Goal: Transaction & Acquisition: Book appointment/travel/reservation

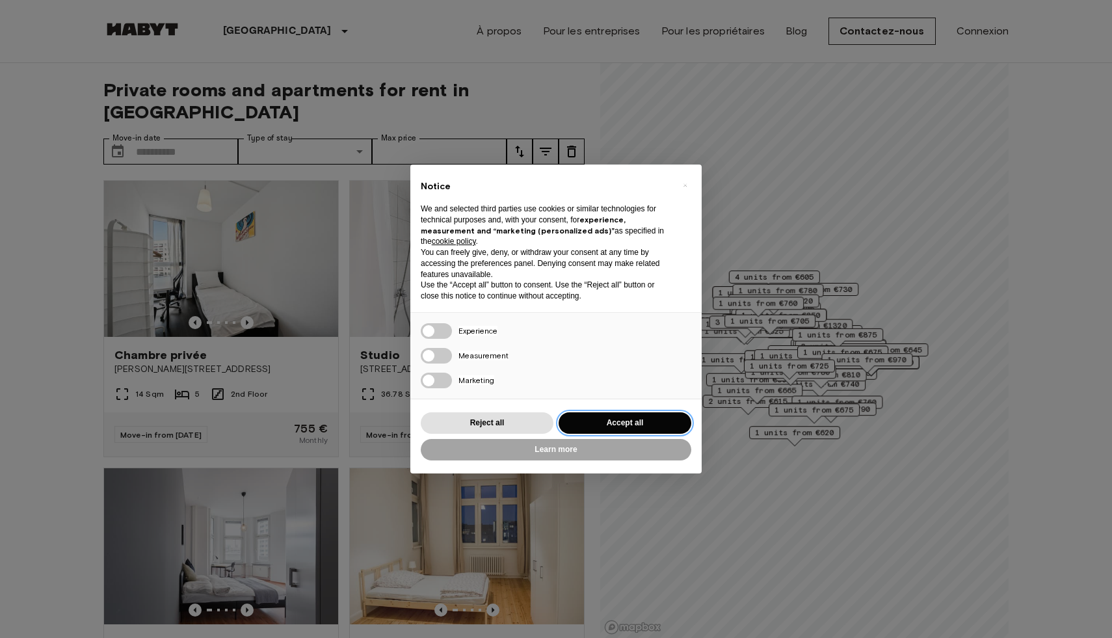
click at [595, 421] on button "Accept all" at bounding box center [625, 422] width 133 height 21
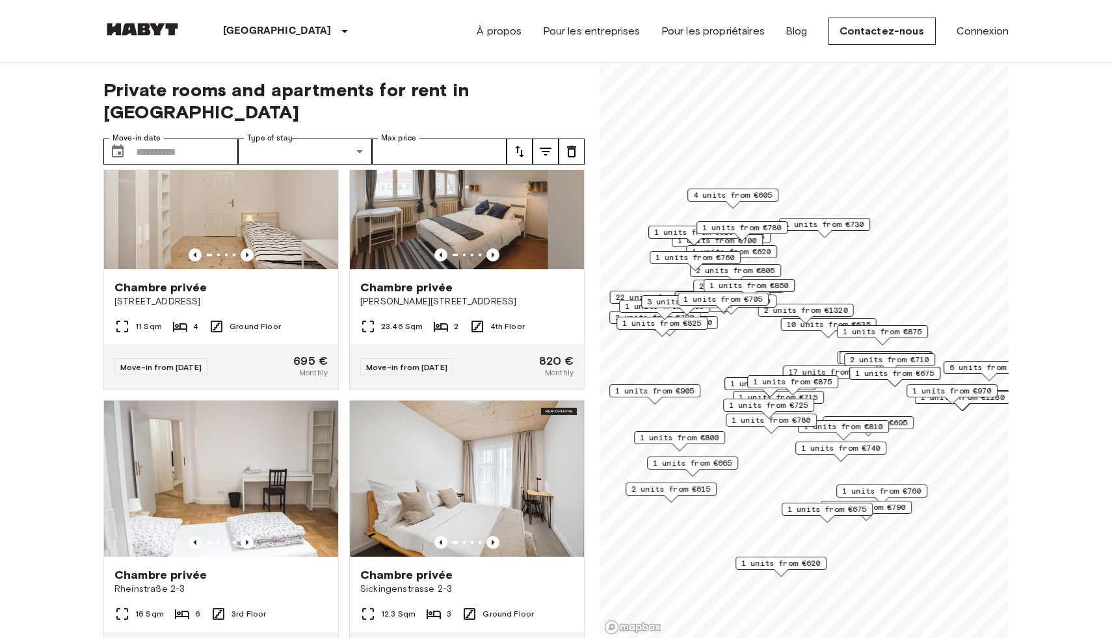
scroll to position [433, 0]
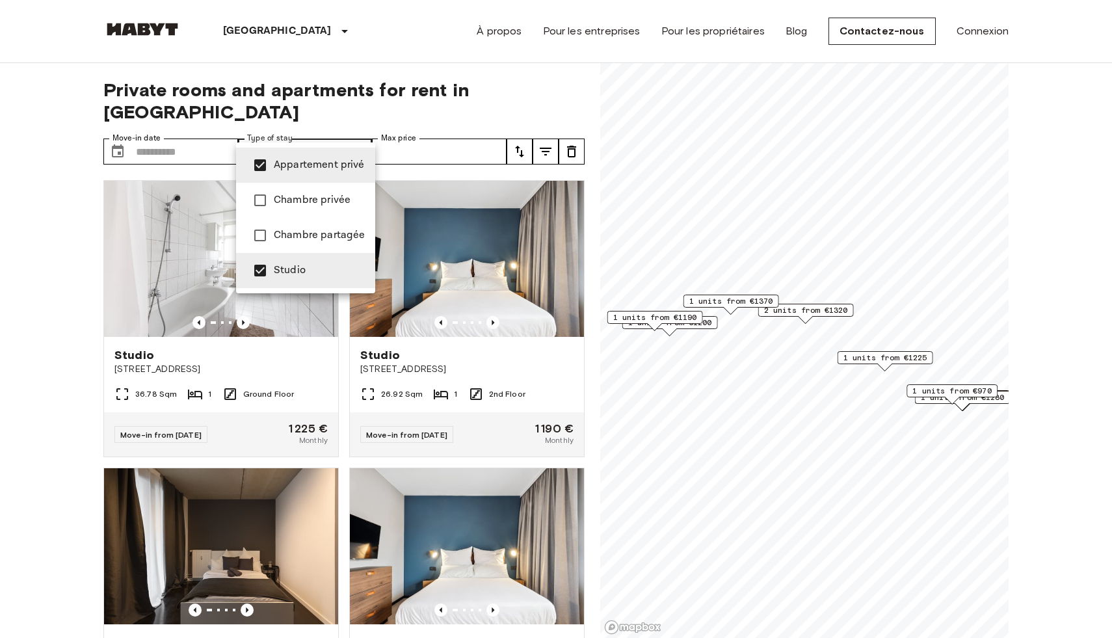
click at [27, 576] on div at bounding box center [556, 319] width 1112 height 638
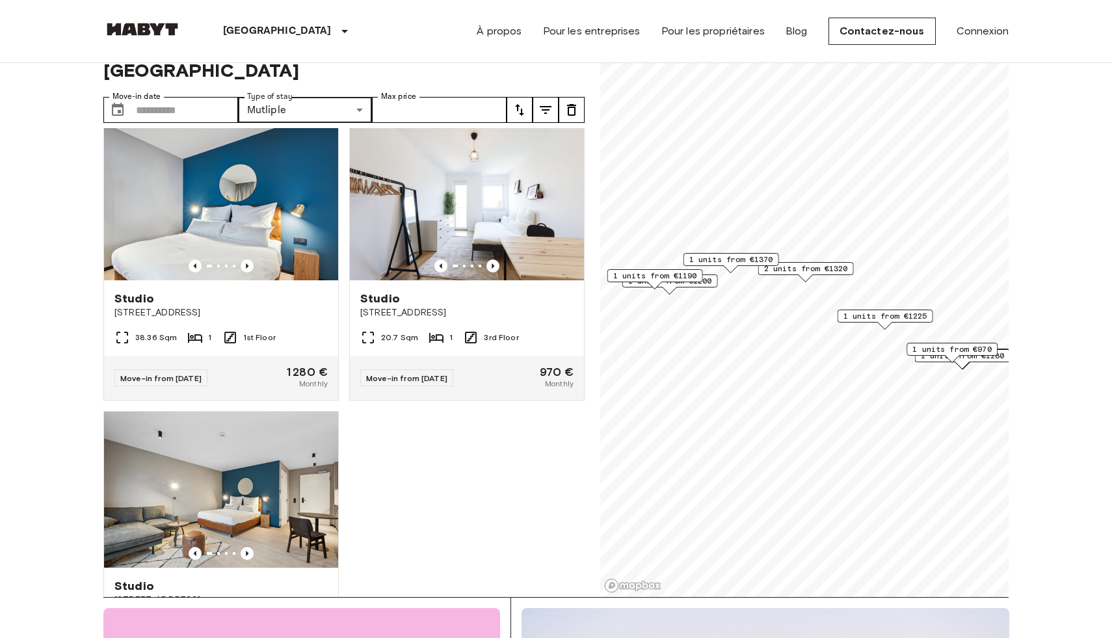
scroll to position [2697, 0]
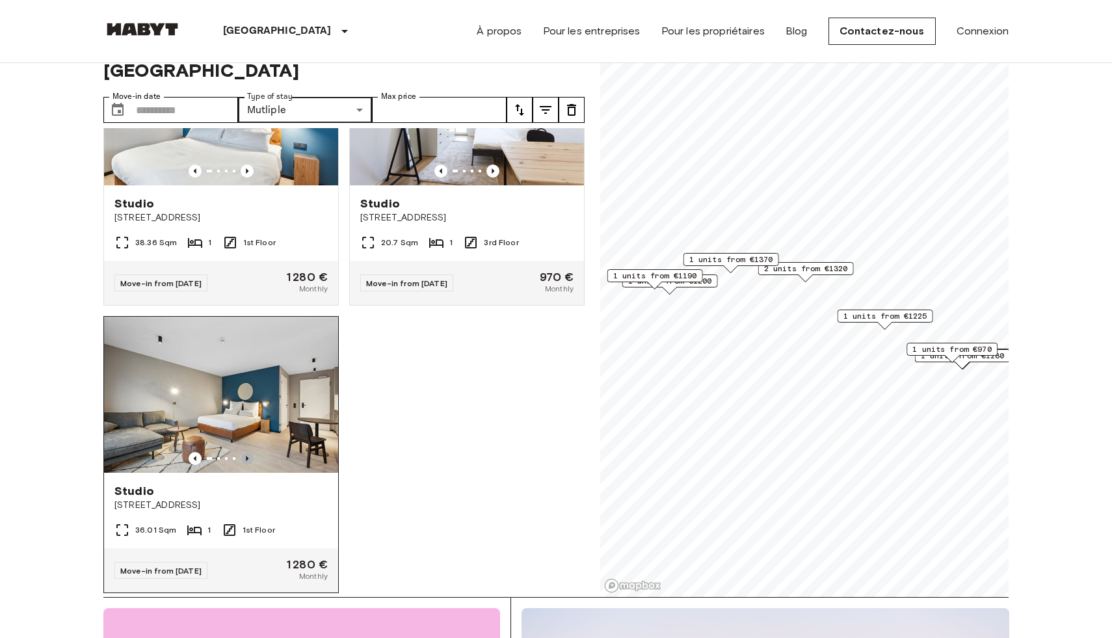
click at [247, 456] on icon "Previous image" at bounding box center [247, 458] width 3 height 5
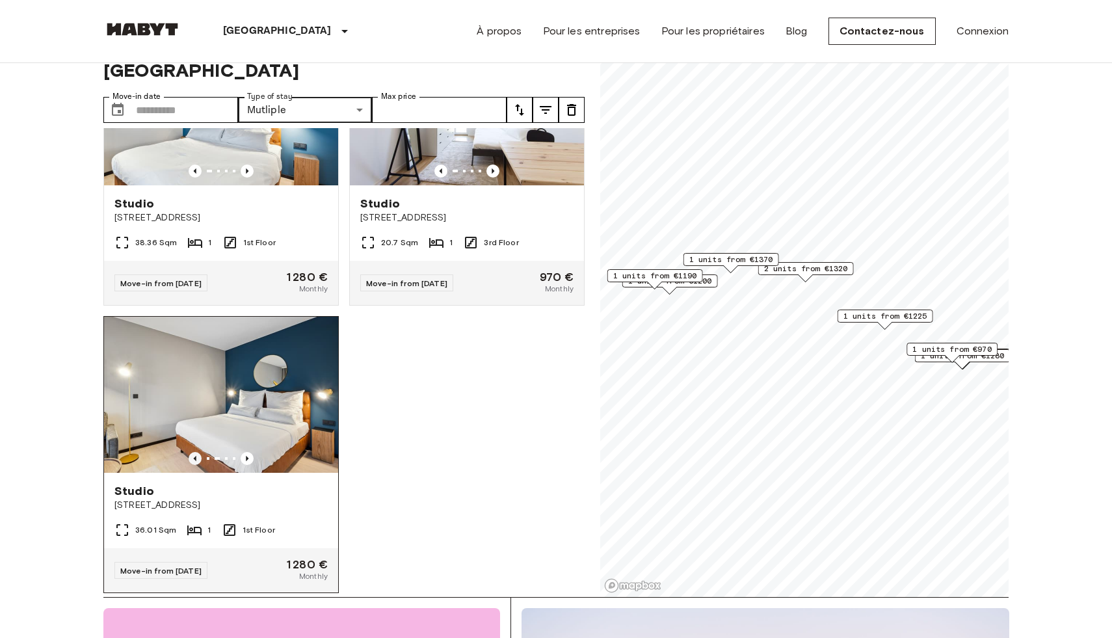
click at [196, 452] on icon "Previous image" at bounding box center [195, 458] width 13 height 13
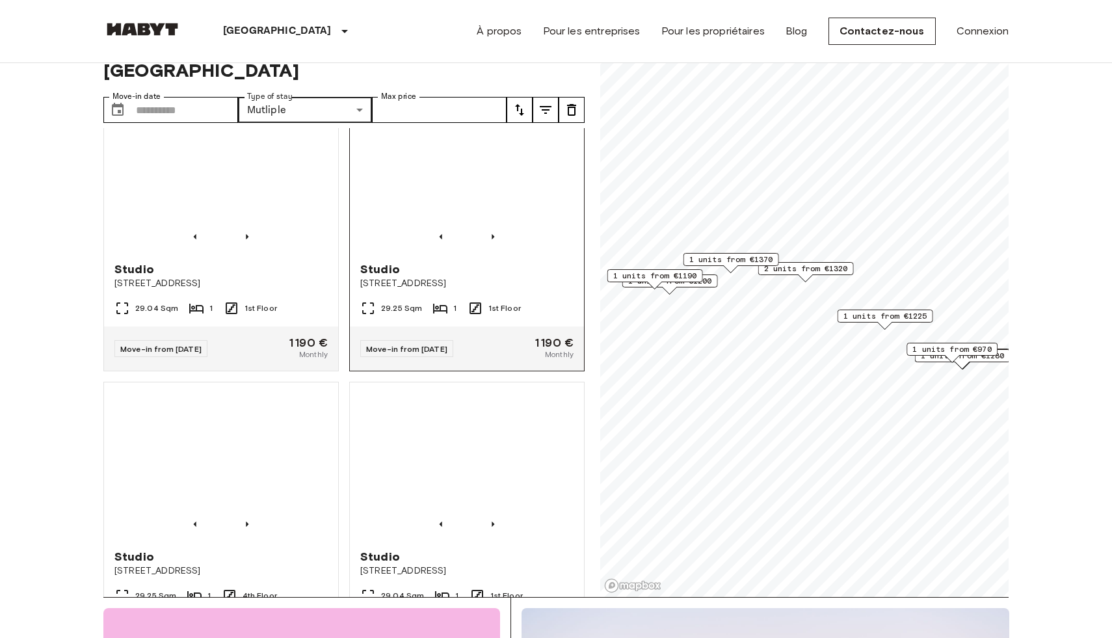
scroll to position [2049, 0]
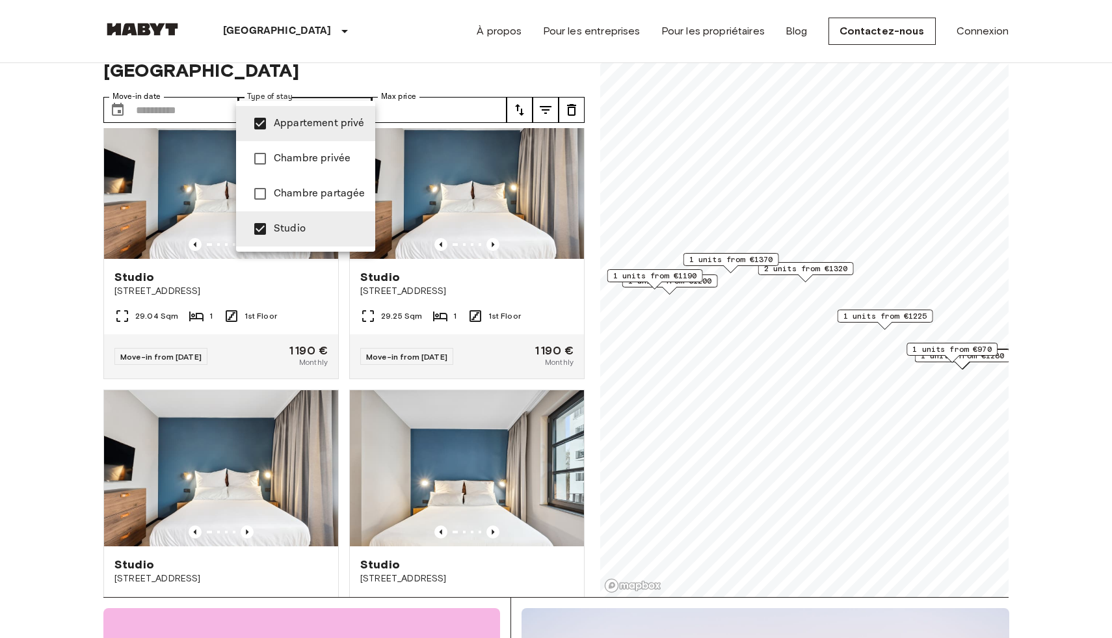
type input "**********"
click at [486, 88] on div at bounding box center [556, 319] width 1112 height 638
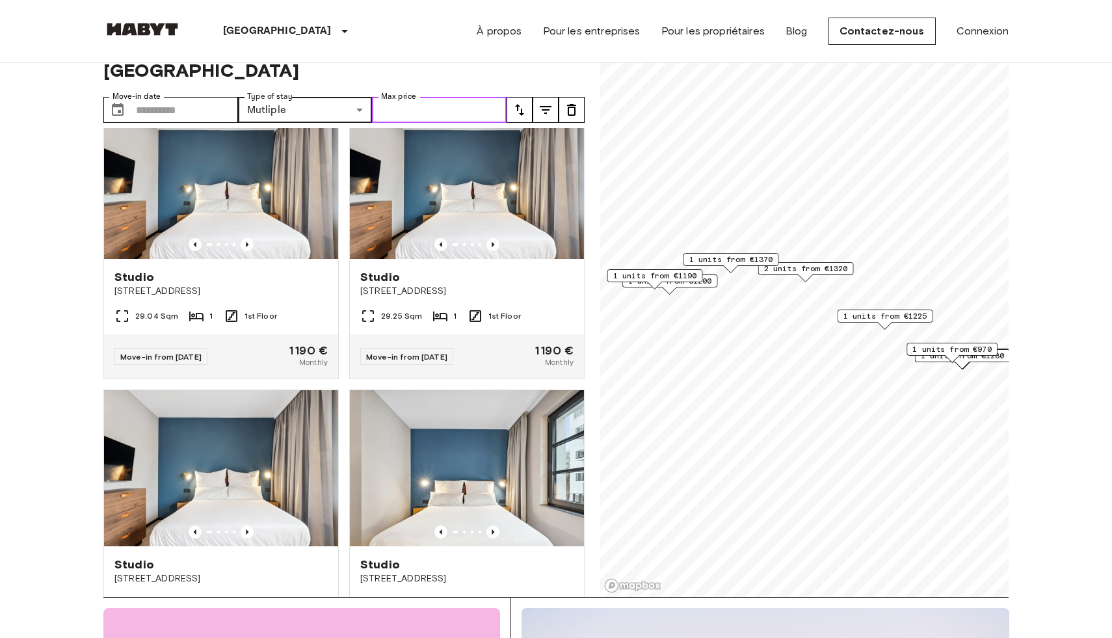
click at [459, 97] on input "Max price" at bounding box center [439, 110] width 135 height 26
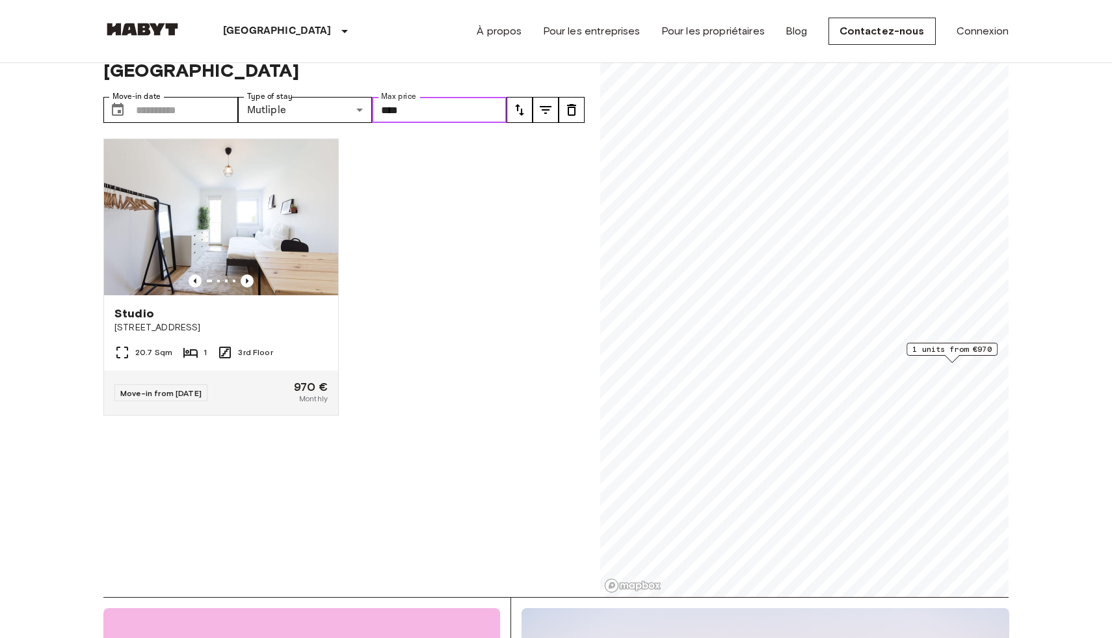
type input "****"
click at [409, 314] on div "Studio [STREET_ADDRESS] 1 3rd Floor Move-in from [DATE] 970 € Monthly" at bounding box center [339, 362] width 492 height 469
click at [276, 306] on div "Studio" at bounding box center [220, 314] width 213 height 16
